Goal: Task Accomplishment & Management: Manage account settings

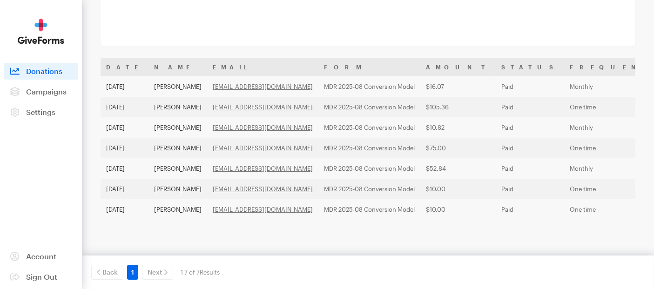
scroll to position [126, 0]
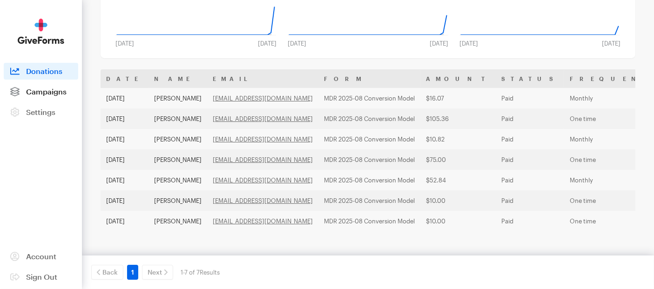
click at [42, 92] on span "Campaigns" at bounding box center [46, 91] width 41 height 9
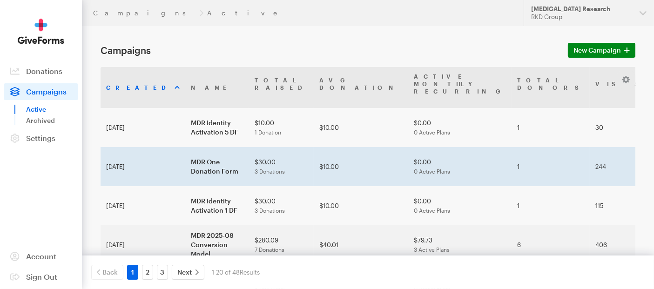
click at [185, 152] on td "MDR One Donation Form" at bounding box center [217, 166] width 64 height 39
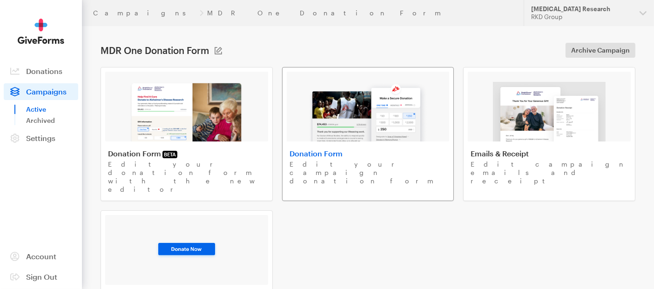
click at [368, 115] on img at bounding box center [368, 112] width 119 height 60
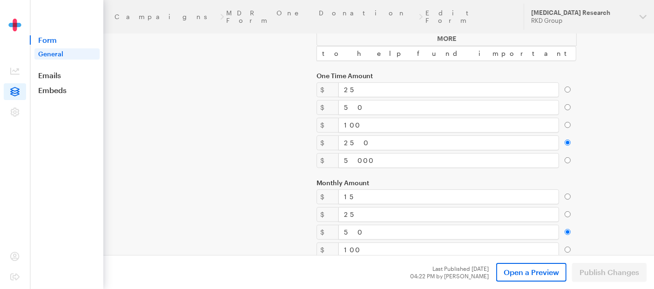
scroll to position [362, 0]
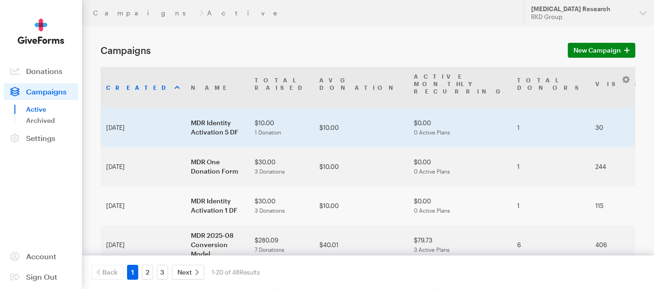
click at [185, 116] on td "MDR Identity Activation 5 DF" at bounding box center [217, 127] width 64 height 39
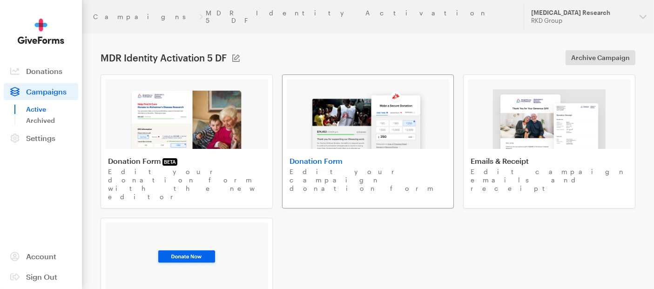
click at [354, 121] on img at bounding box center [368, 119] width 119 height 60
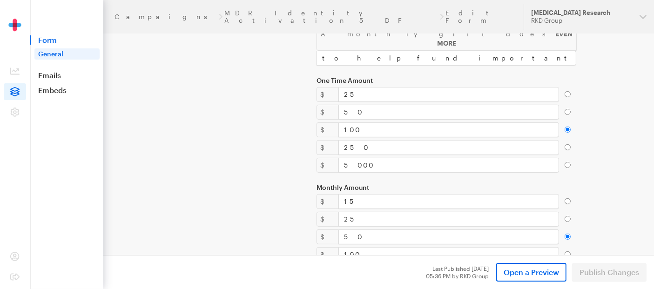
scroll to position [362, 0]
